Goal: Task Accomplishment & Management: Complete application form

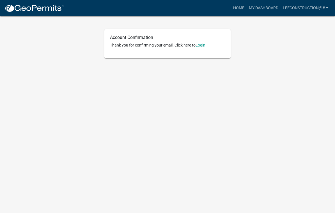
click at [205, 45] on link "Login" at bounding box center [200, 45] width 10 height 4
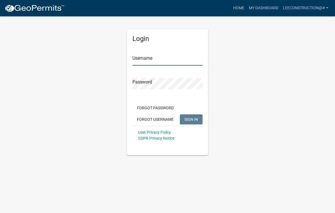
click at [162, 58] on input "Username" at bounding box center [167, 59] width 70 height 11
type input "Leeconstruction@#"
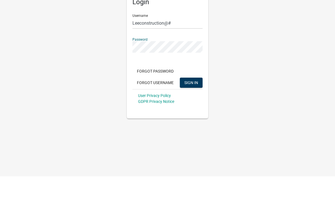
click at [199, 114] on button "SIGN IN" at bounding box center [191, 119] width 23 height 10
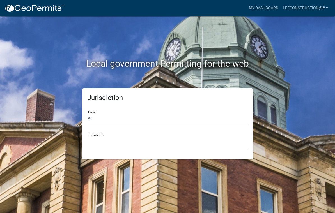
click at [99, 134] on div "Jurisdiction [GEOGRAPHIC_DATA], [US_STATE] [GEOGRAPHIC_DATA], [US_STATE][PERSON…" at bounding box center [167, 138] width 160 height 19
click at [91, 118] on select "All [US_STATE] [US_STATE] [US_STATE] [US_STATE] [US_STATE] [US_STATE] [US_STATE…" at bounding box center [167, 118] width 160 height 11
select select "[US_STATE]"
click at [178, 140] on select "[GEOGRAPHIC_DATA], [US_STATE] [GEOGRAPHIC_DATA], [US_STATE] [GEOGRAPHIC_DATA], …" at bounding box center [167, 142] width 160 height 11
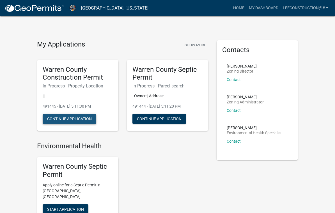
click at [53, 118] on button "Continue Application" at bounding box center [70, 119] width 54 height 10
